Goal: Information Seeking & Learning: Learn about a topic

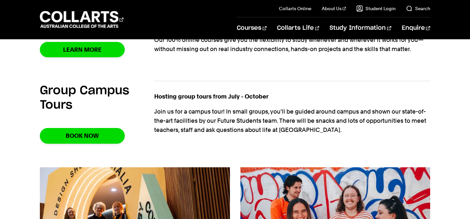
scroll to position [712, 0]
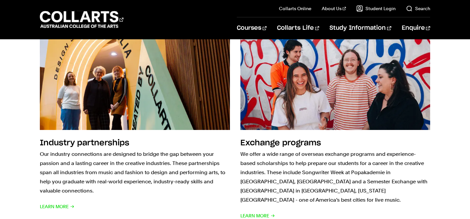
click at [457, 91] on div "Industry partnerships Our industry connections are designed to bridge the gap b…" at bounding box center [235, 125] width 470 height 209
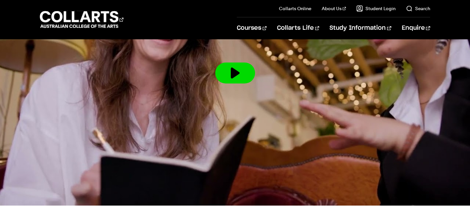
scroll to position [1123, 0]
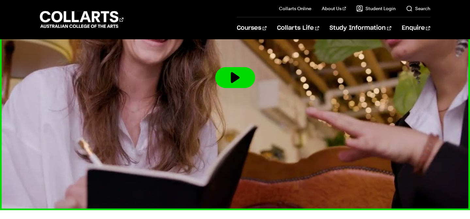
click at [243, 67] on button at bounding box center [235, 77] width 40 height 21
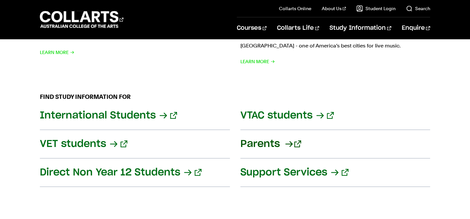
scroll to position [849, 0]
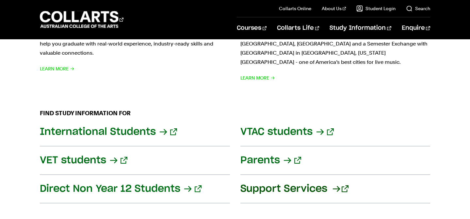
click at [300, 176] on link "Support Services" at bounding box center [335, 188] width 190 height 28
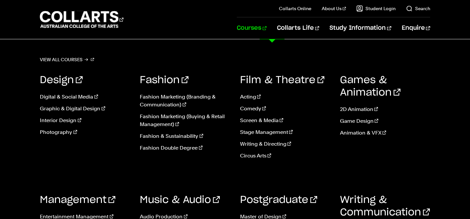
click at [267, 30] on link "Courses" at bounding box center [252, 28] width 30 height 22
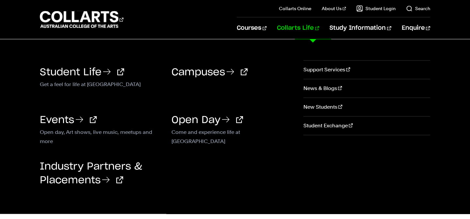
click at [314, 26] on link "Collarts Life" at bounding box center [298, 28] width 42 height 22
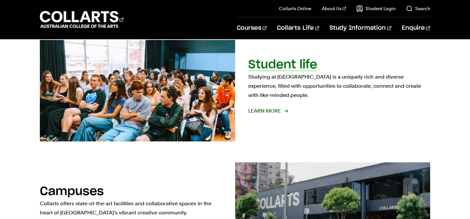
scroll to position [260, 0]
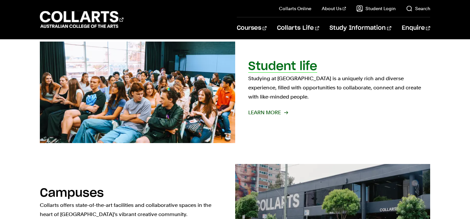
click at [277, 72] on h2 "Student life" at bounding box center [282, 66] width 69 height 12
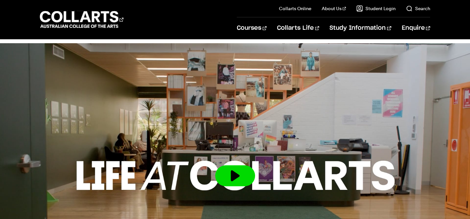
scroll to position [1298, 0]
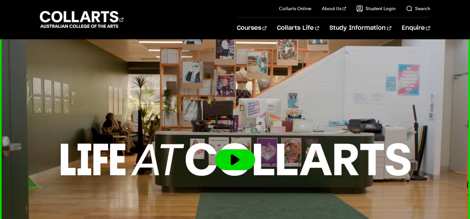
click at [236, 149] on button at bounding box center [235, 159] width 40 height 21
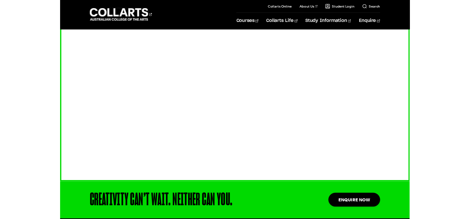
scroll to position [1347, 0]
